Goal: Check status

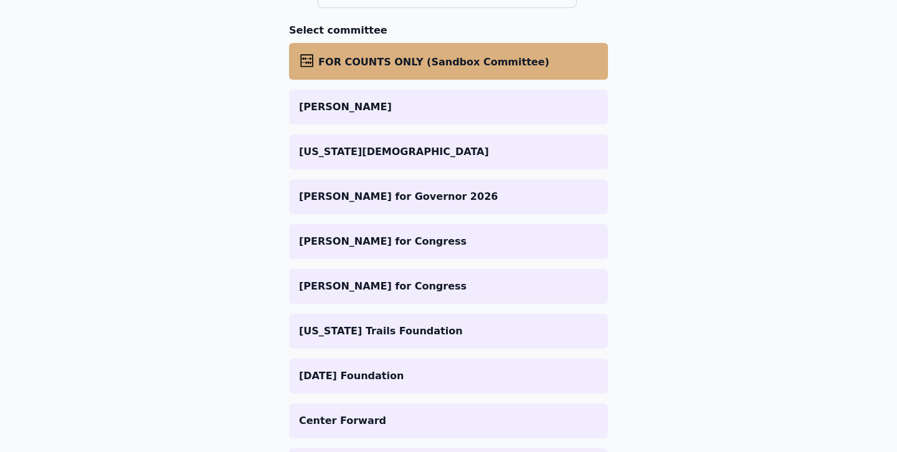
scroll to position [186, 0]
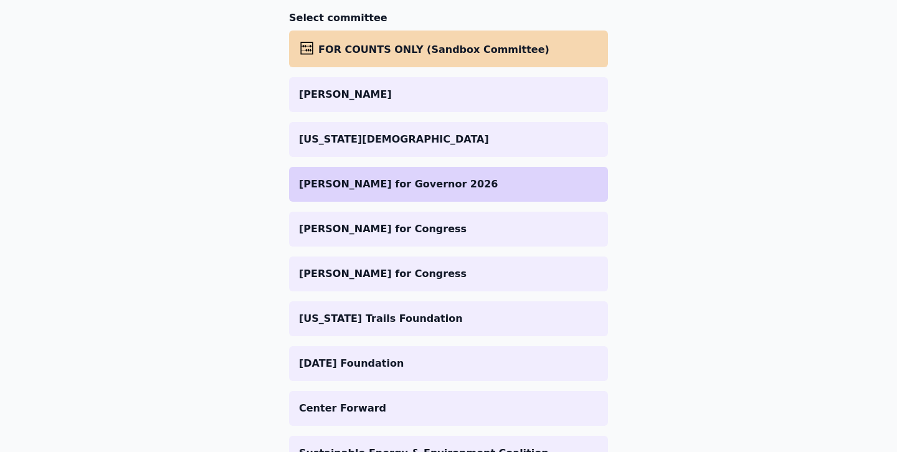
click at [404, 183] on p "[PERSON_NAME] for Governor 2026" at bounding box center [448, 184] width 299 height 15
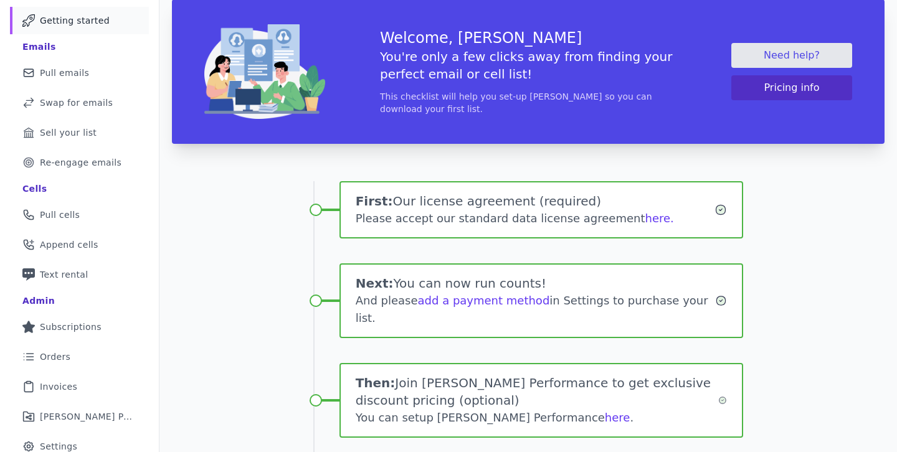
scroll to position [204, 0]
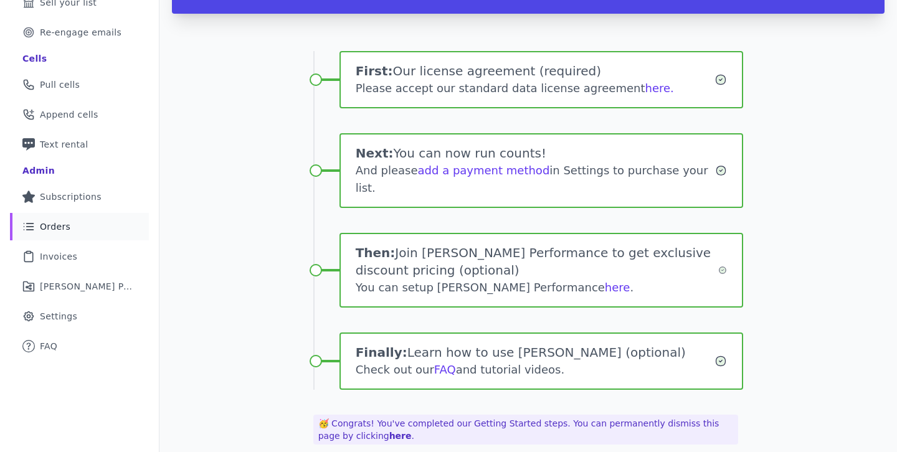
click at [60, 234] on link "List Icon Outline of bulleted list Orders" at bounding box center [79, 226] width 139 height 27
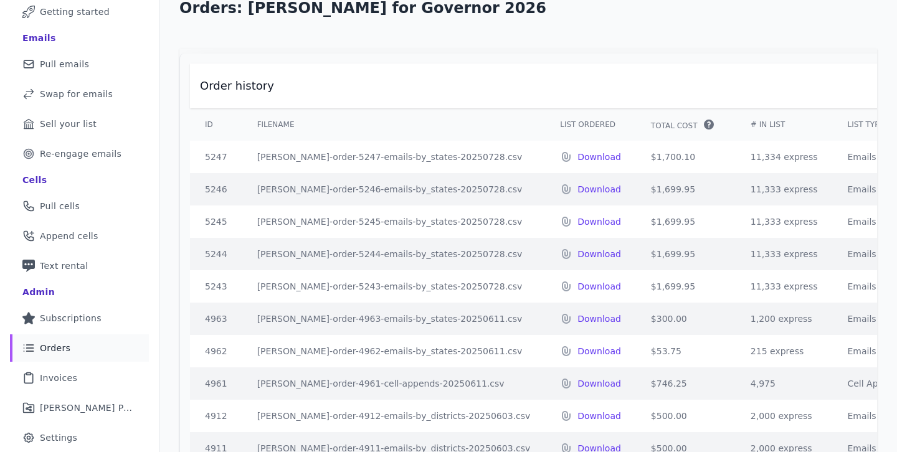
scroll to position [118, 0]
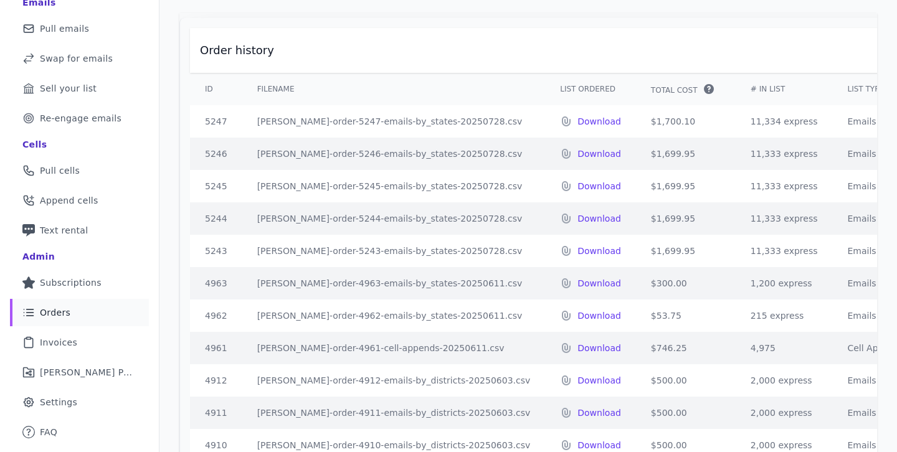
click at [643, 252] on td "$1,699.95" at bounding box center [686, 251] width 100 height 32
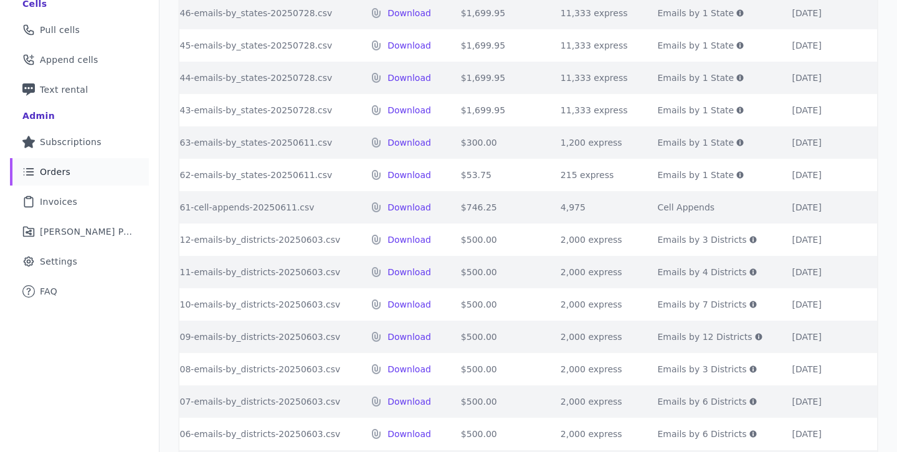
scroll to position [248, 0]
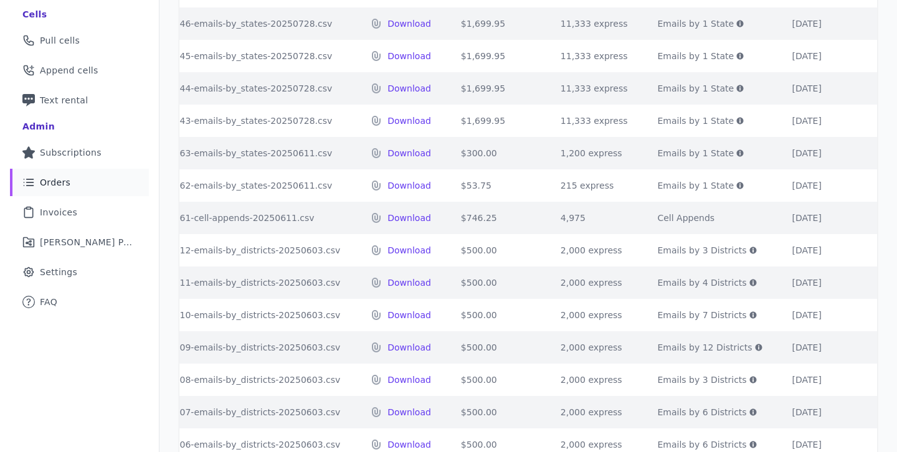
drag, startPoint x: 444, startPoint y: 215, endPoint x: 402, endPoint y: 212, distance: 41.8
click at [446, 212] on td "$746.25" at bounding box center [496, 218] width 100 height 32
